Goal: Find specific page/section

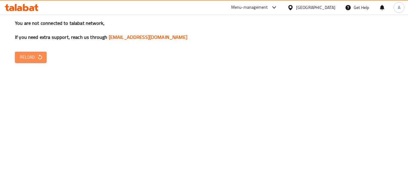
click at [42, 58] on icon "button" at bounding box center [40, 57] width 6 height 6
click at [39, 62] on button "Reload" at bounding box center [31, 57] width 32 height 11
click at [407, 112] on div "You are not connected to talabat network, If you need extra support, reach us t…" at bounding box center [204, 89] width 408 height 179
click at [42, 53] on button "Reload" at bounding box center [31, 57] width 32 height 11
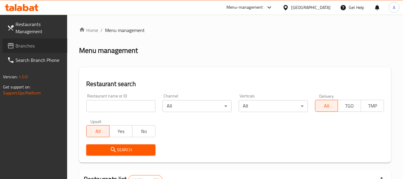
click at [31, 49] on span "Branches" at bounding box center [39, 45] width 47 height 7
